Goal: Use online tool/utility: Utilize a website feature to perform a specific function

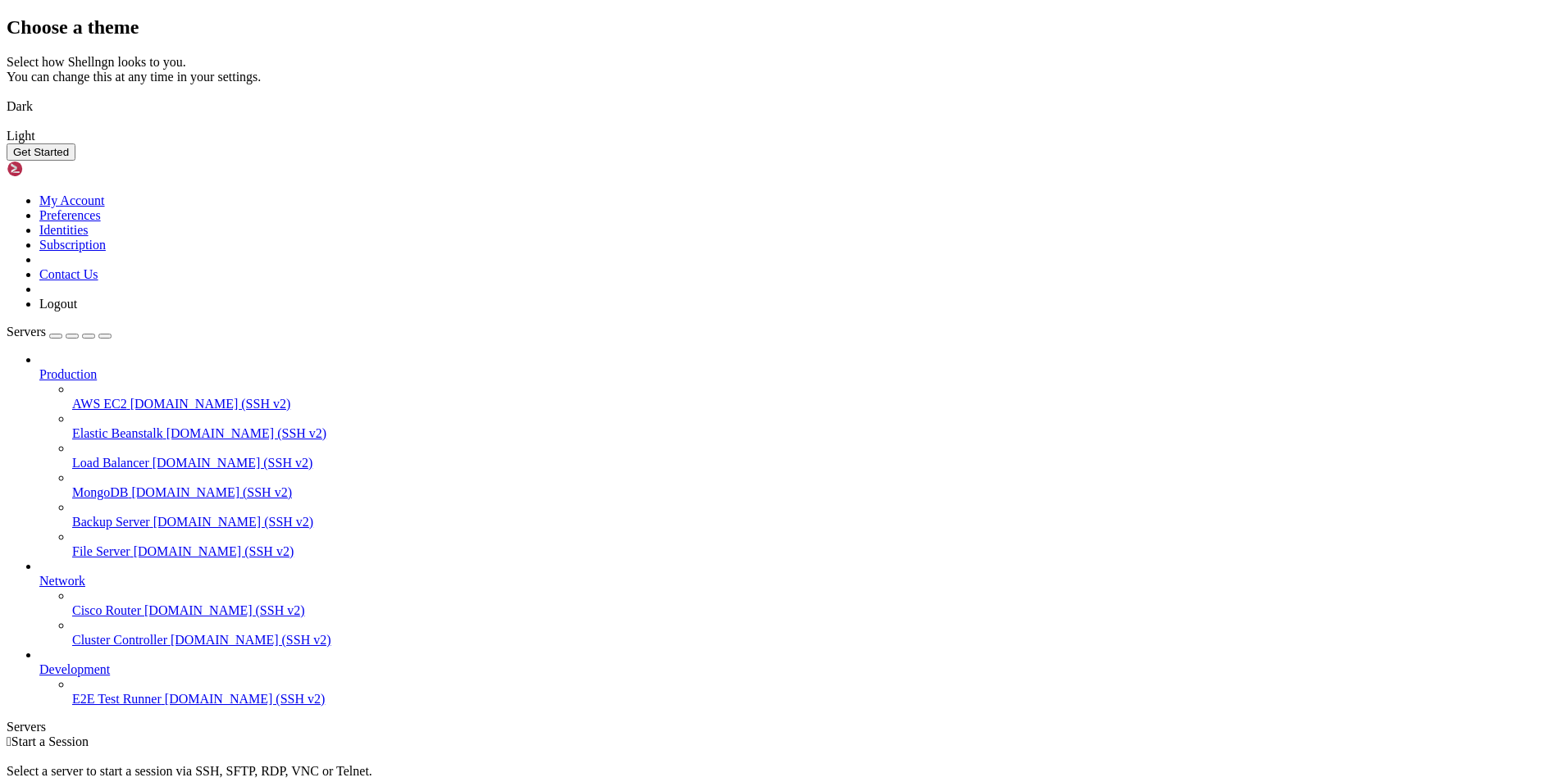
click at [76, 160] on button "Get Started" at bounding box center [41, 152] width 69 height 18
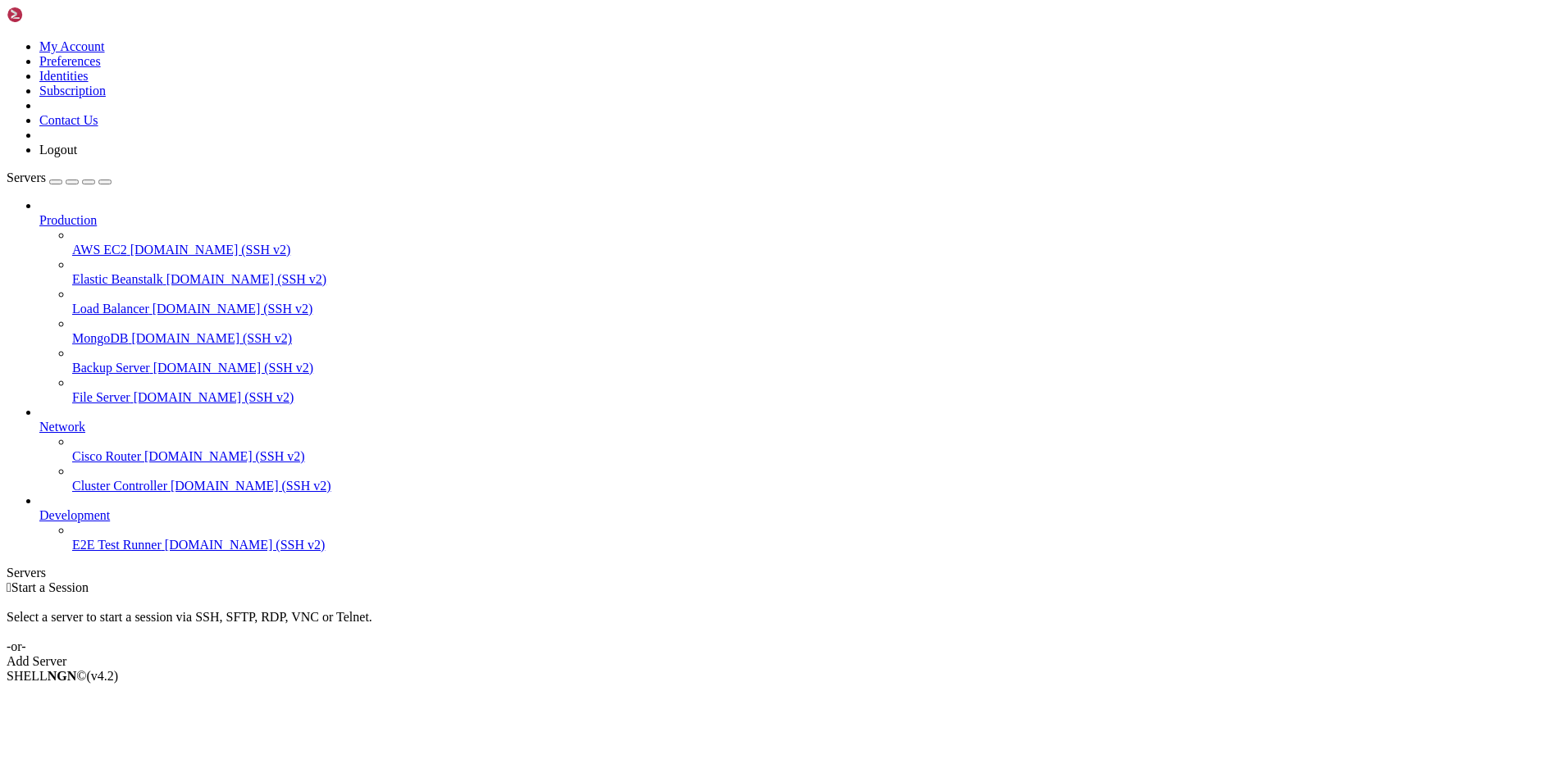
click at [55, 182] on div "button" at bounding box center [55, 182] width 0 height 0
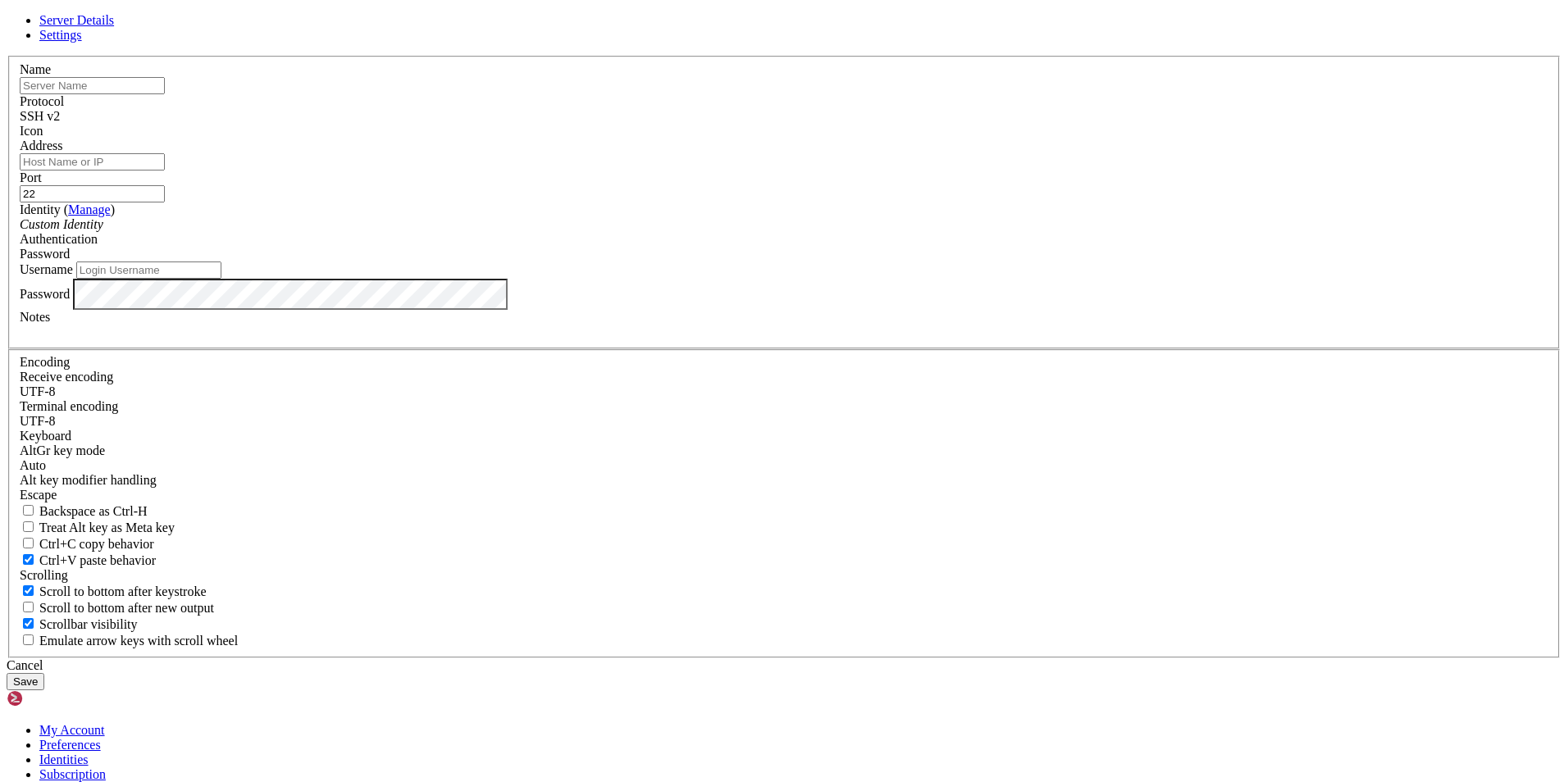
click at [165, 94] on input "text" at bounding box center [91, 86] width 145 height 18
click at [165, 170] on input "Address" at bounding box center [91, 162] width 145 height 18
paste input "[TECHNICAL_ID]"
type input "[TECHNICAL_ID]"
click at [165, 94] on input "text" at bounding box center [91, 86] width 145 height 18
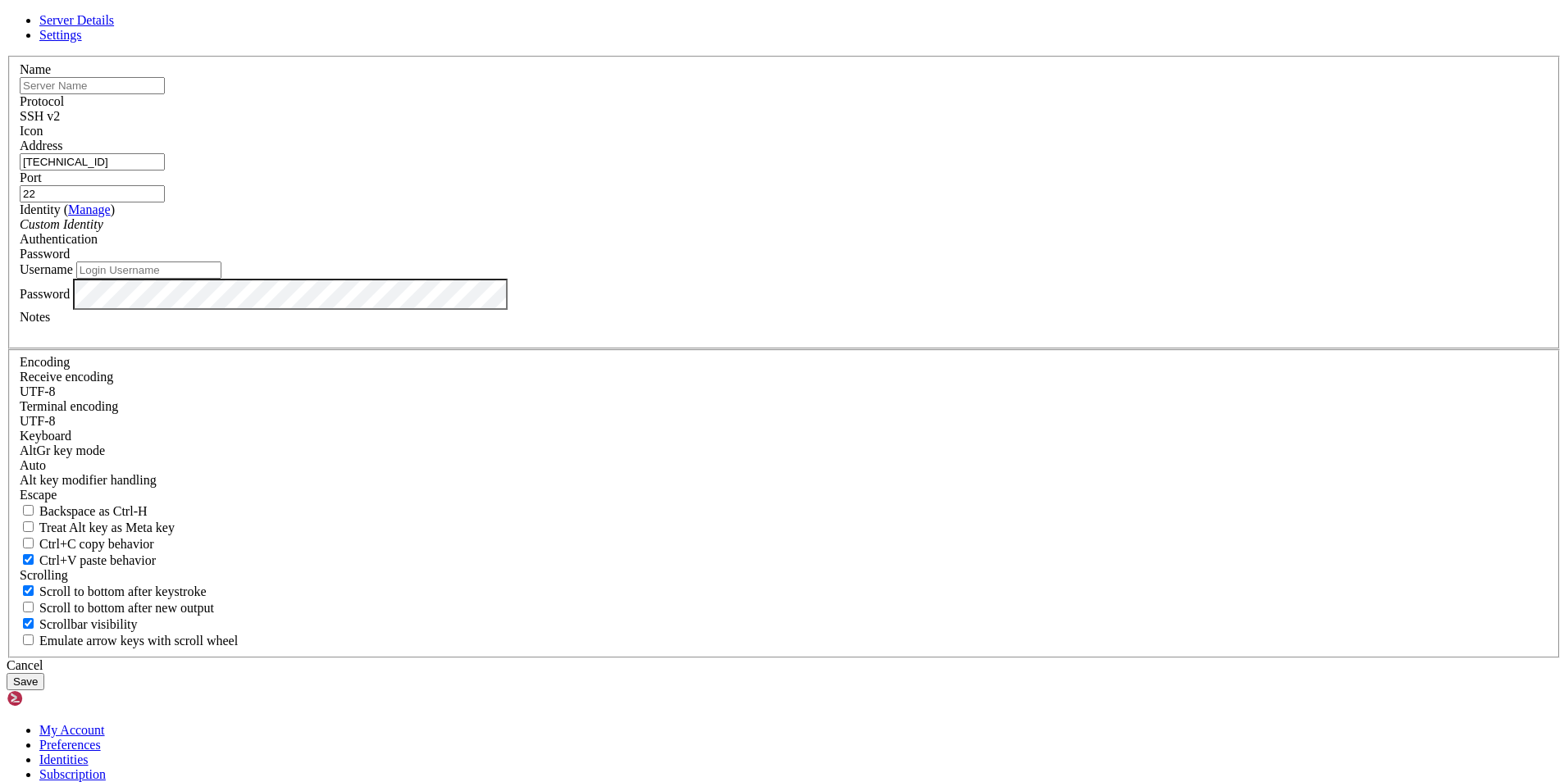
paste input "ubuntu-2vcpu-2gb-1-04e1l"
type input "ubuntu-2vcpu-2gb-1-04e1l"
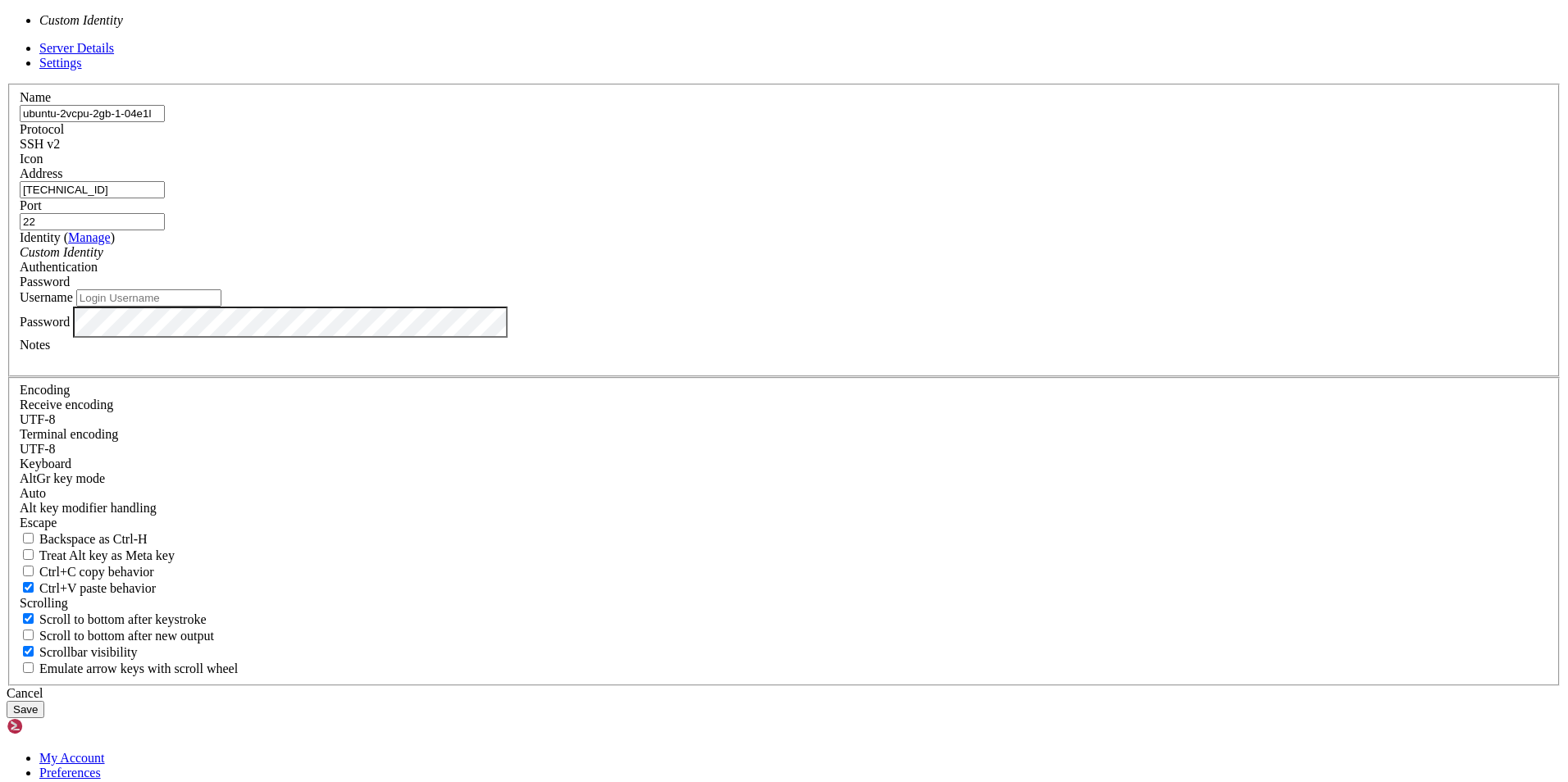
click at [755, 260] on div "Custom Identity" at bounding box center [783, 253] width 1529 height 15
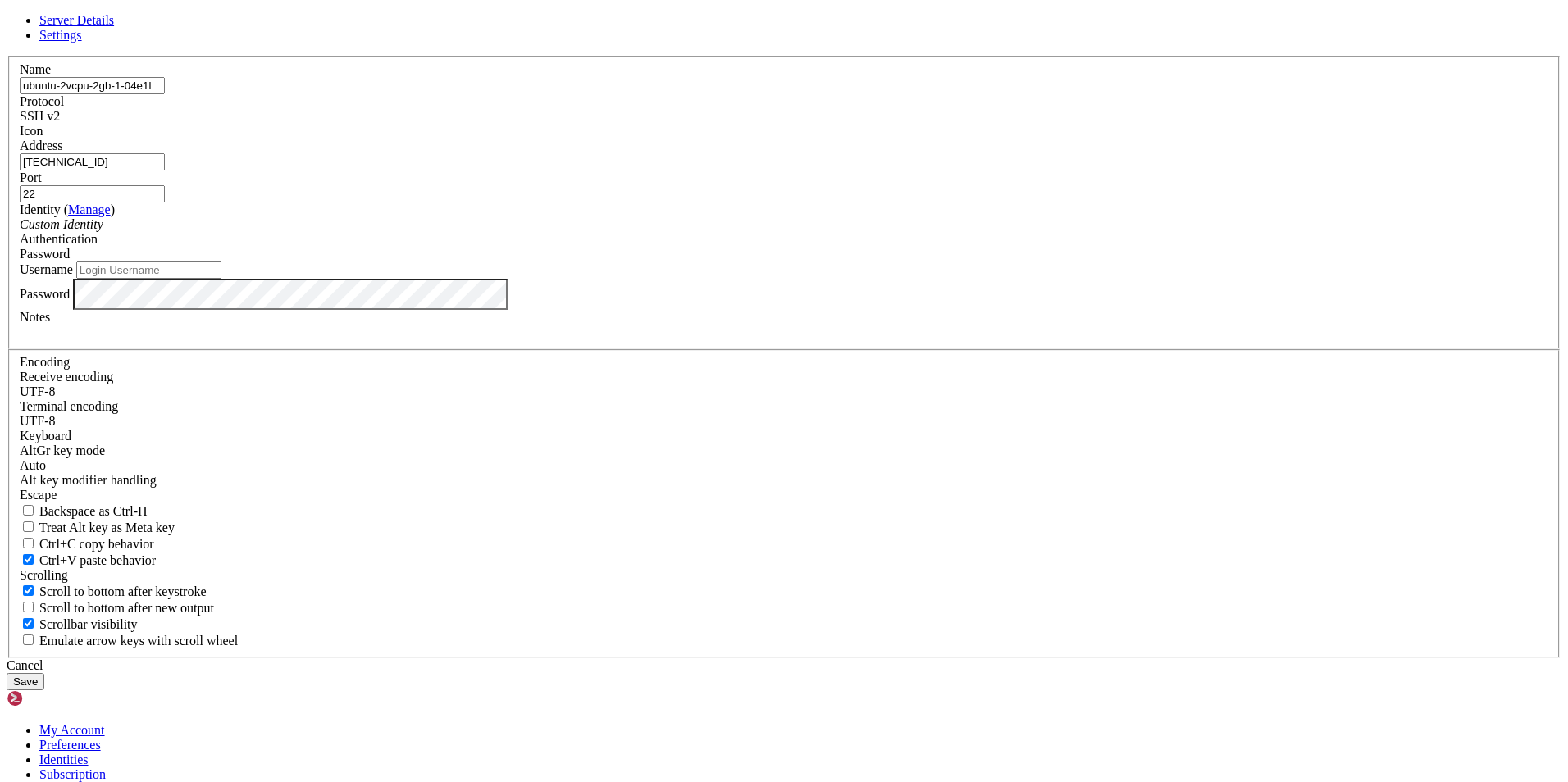
click at [222, 279] on input "Username" at bounding box center [149, 270] width 145 height 18
paste input "root"
type input "root"
click at [70, 300] on label "Password" at bounding box center [44, 293] width 50 height 14
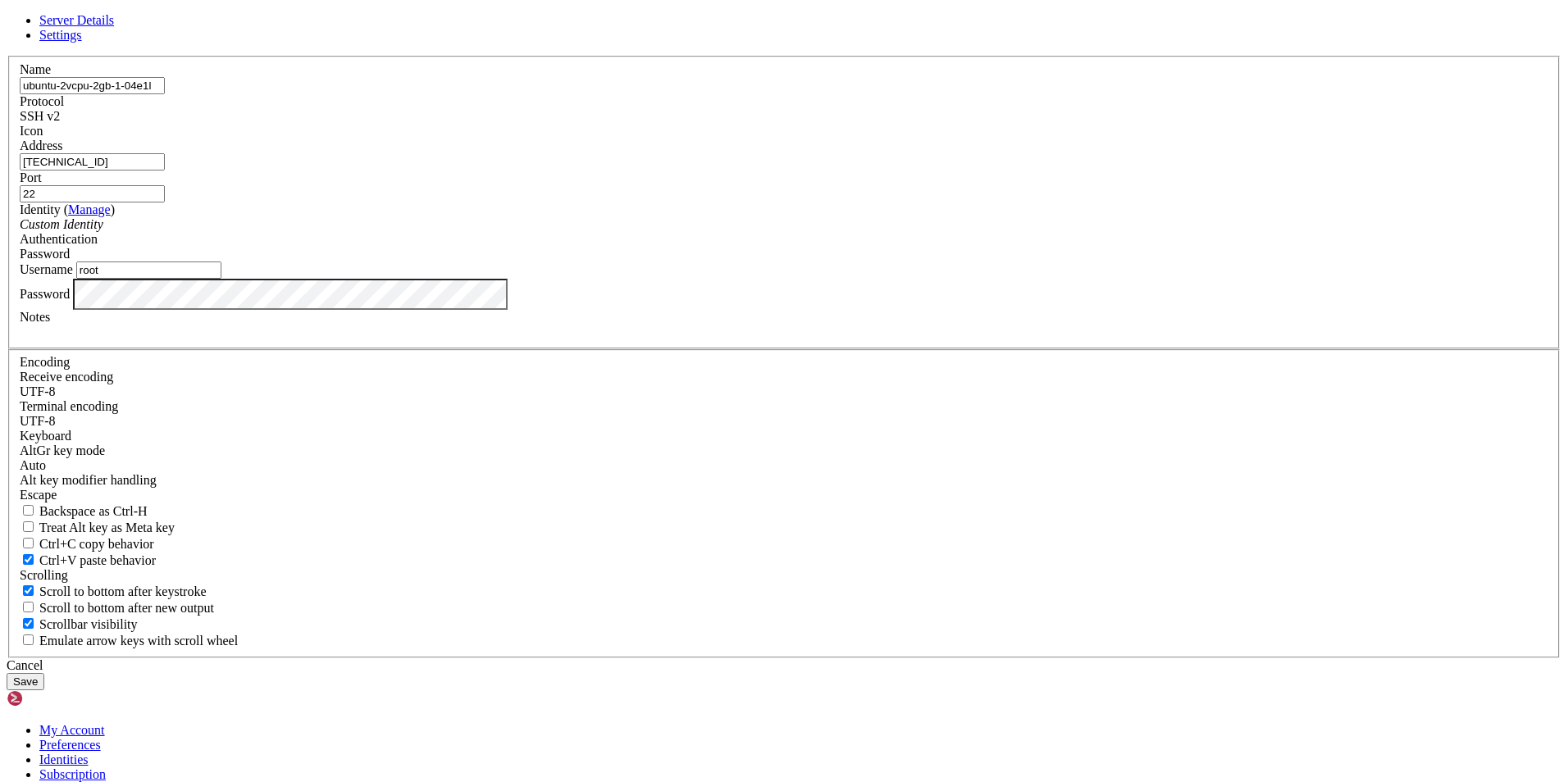
click at [44, 673] on button "Save" at bounding box center [25, 681] width 38 height 18
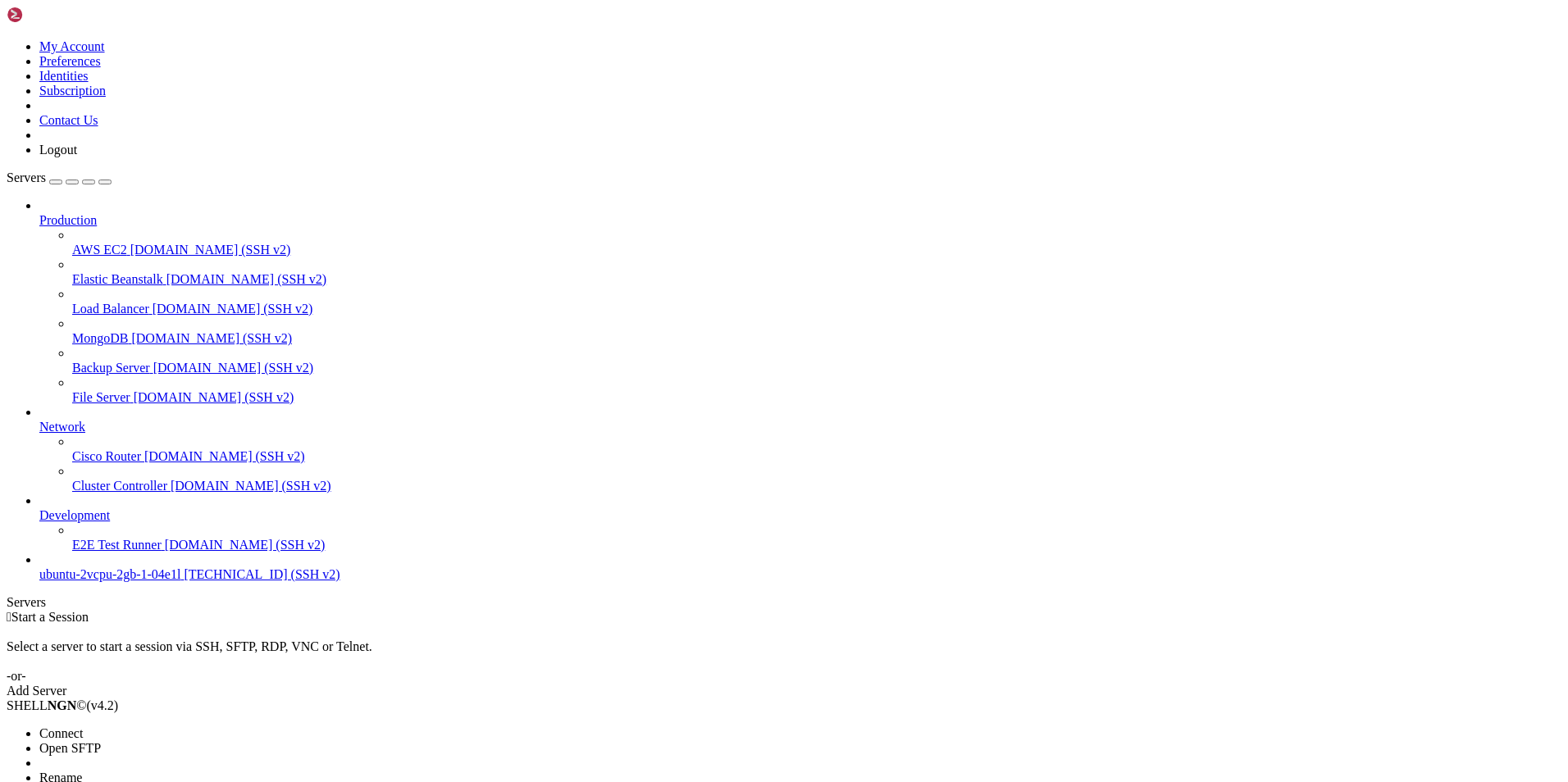
click at [83, 727] on span "Connect" at bounding box center [61, 733] width 44 height 14
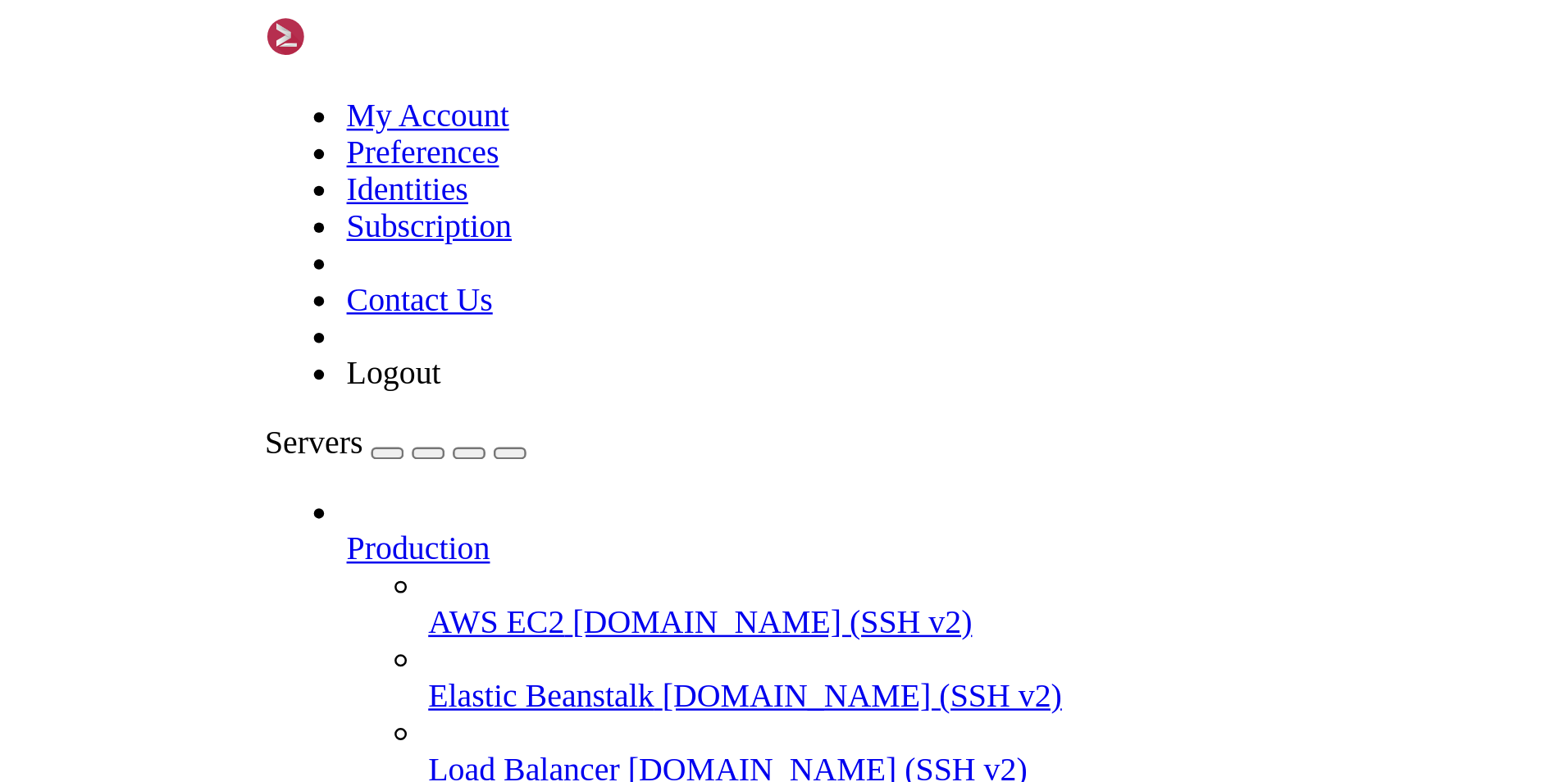
scroll to position [460, 0]
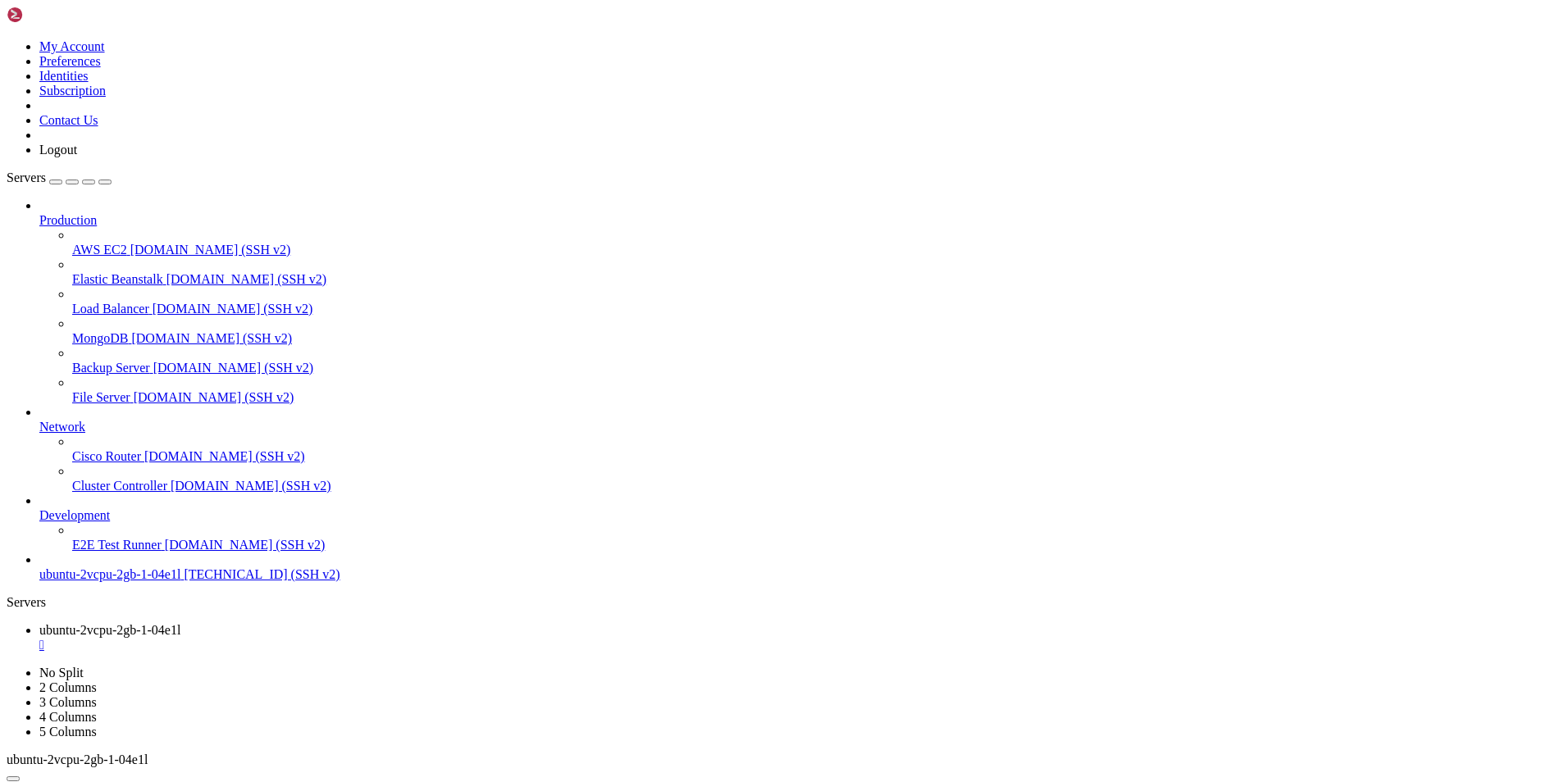
drag, startPoint x: 592, startPoint y: 1379, endPoint x: 726, endPoint y: 1536, distance: 206.4
